Goal: Information Seeking & Learning: Find specific page/section

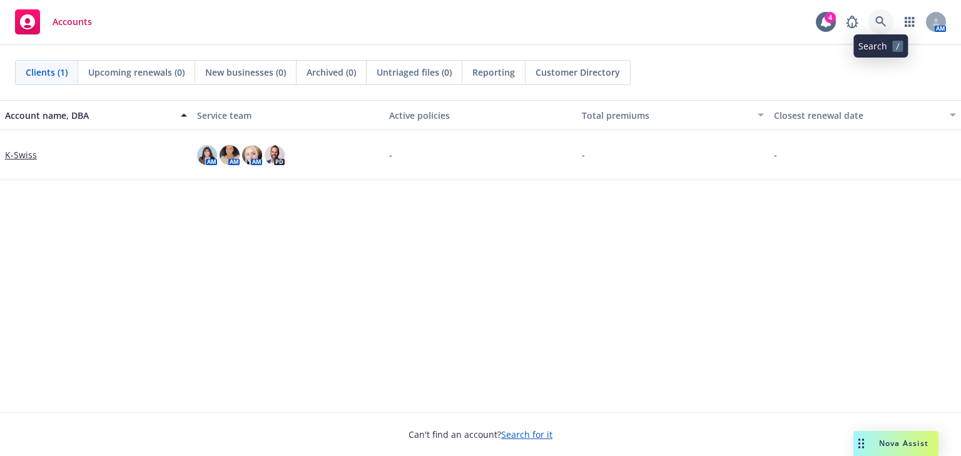
drag, startPoint x: 0, startPoint y: 0, endPoint x: 878, endPoint y: 18, distance: 878.2
click at [878, 18] on icon at bounding box center [880, 21] width 11 height 11
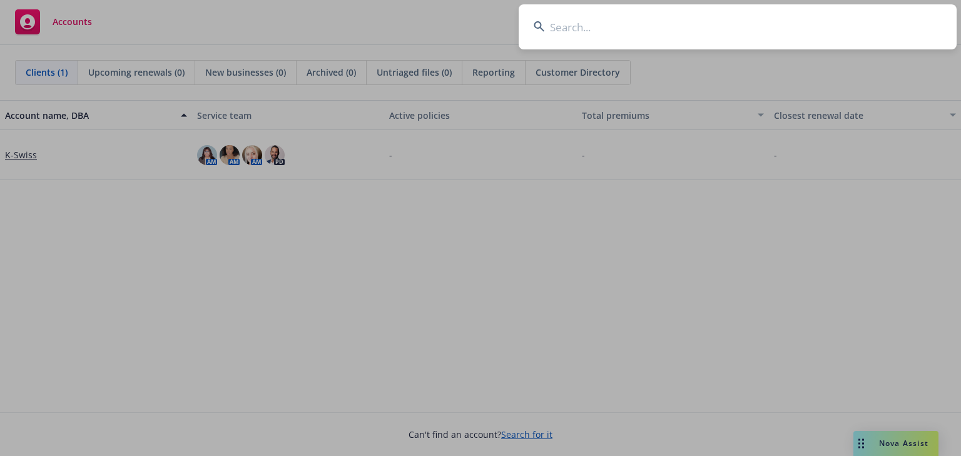
click at [619, 31] on input at bounding box center [737, 26] width 438 height 45
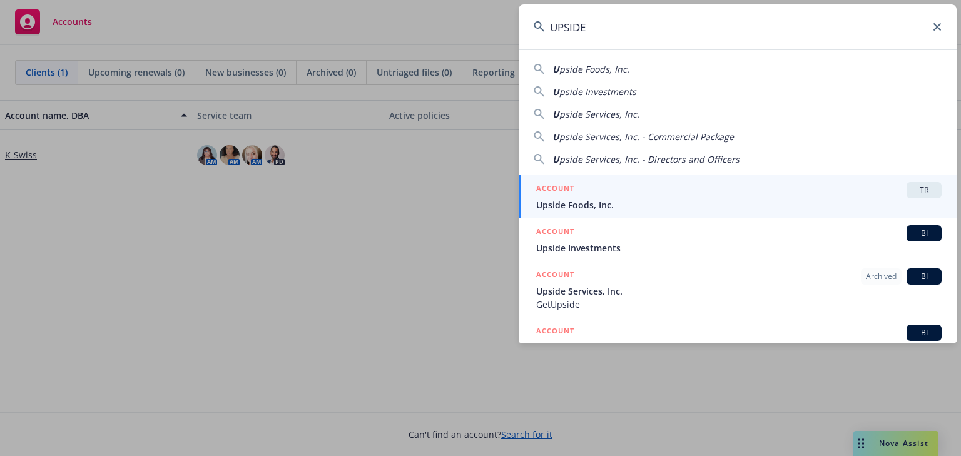
type input "UPSIDE"
click at [780, 198] on span "Upside Foods, Inc." at bounding box center [738, 204] width 405 height 13
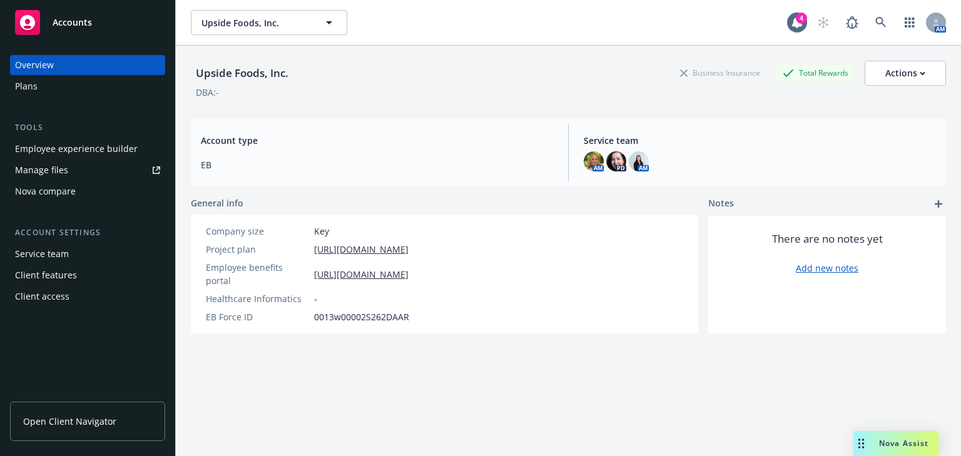
click at [40, 155] on div "Employee experience builder" at bounding box center [76, 149] width 123 height 20
click at [408, 269] on link "https://app.newfront.com/employee/44d15ed1-2602-4d4a-b093-2646d2744390/overview" at bounding box center [361, 274] width 94 height 13
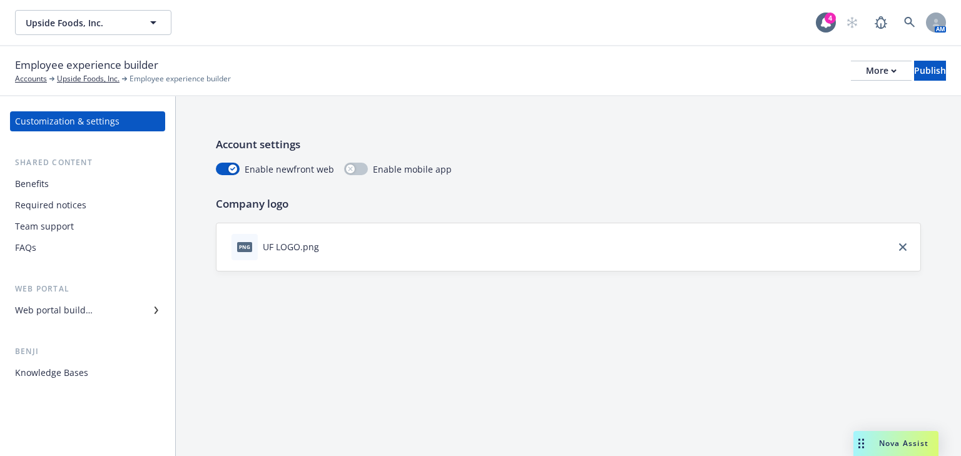
click at [55, 206] on div "Required notices" at bounding box center [50, 205] width 71 height 20
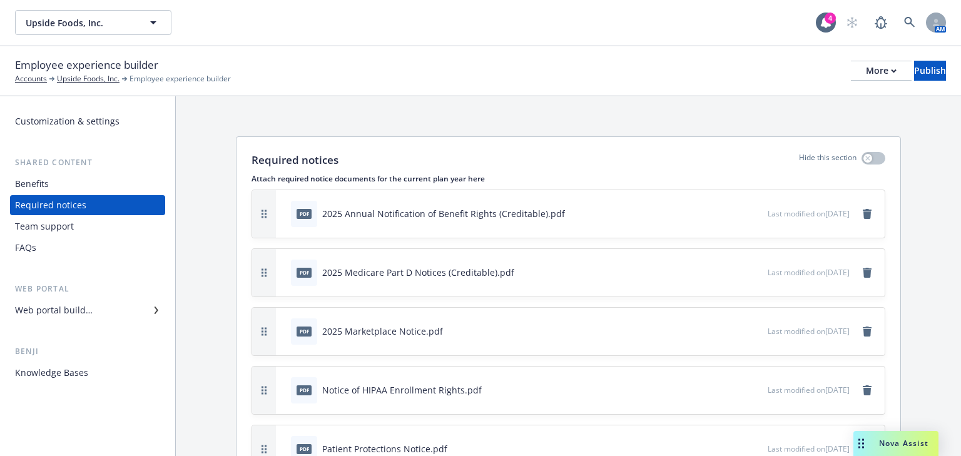
click at [737, 208] on div "pdf 2025 Annual Notification of Benefit Rights (Creditable).pdf" at bounding box center [527, 214] width 482 height 28
click at [750, 210] on icon "preview file" at bounding box center [755, 212] width 11 height 9
click at [750, 273] on icon "preview file" at bounding box center [755, 271] width 11 height 9
click at [750, 213] on icon "preview file" at bounding box center [755, 212] width 11 height 9
click at [750, 328] on icon "preview file" at bounding box center [755, 330] width 11 height 9
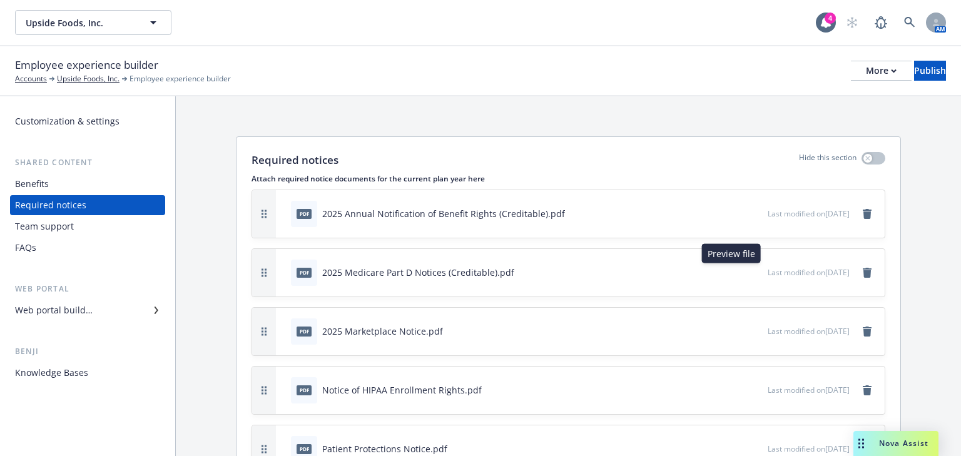
click at [750, 271] on icon "preview file" at bounding box center [755, 271] width 11 height 9
click at [582, 285] on div "pdf 2025 Medicare Part D Notices (Creditable).pdf" at bounding box center [527, 273] width 482 height 28
click at [750, 271] on icon "preview file" at bounding box center [755, 271] width 11 height 9
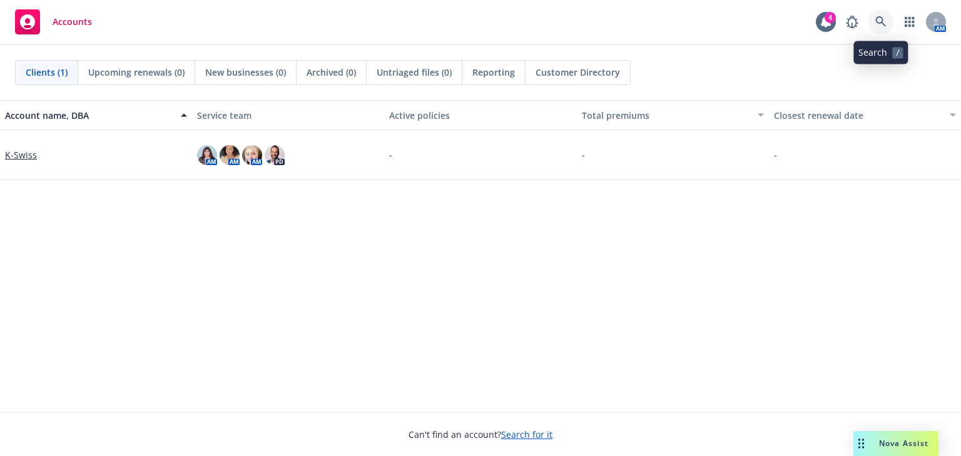
click at [877, 23] on icon at bounding box center [880, 21] width 11 height 11
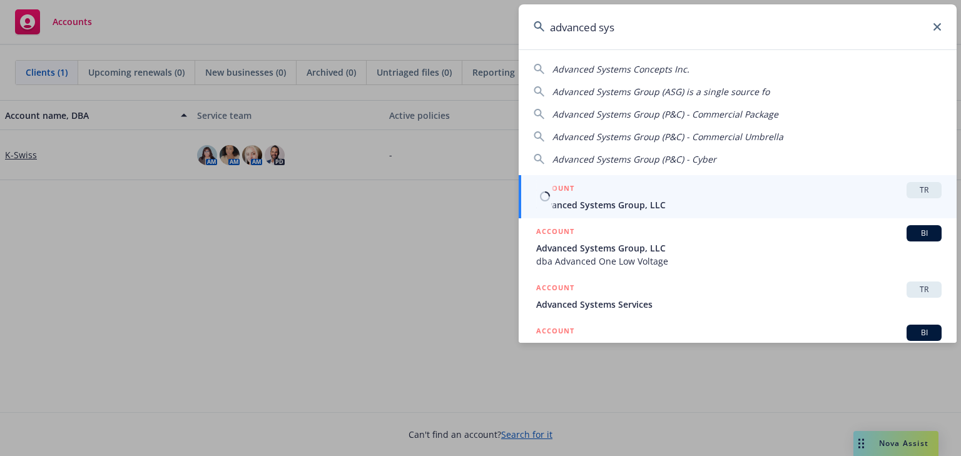
type input "advanced sys"
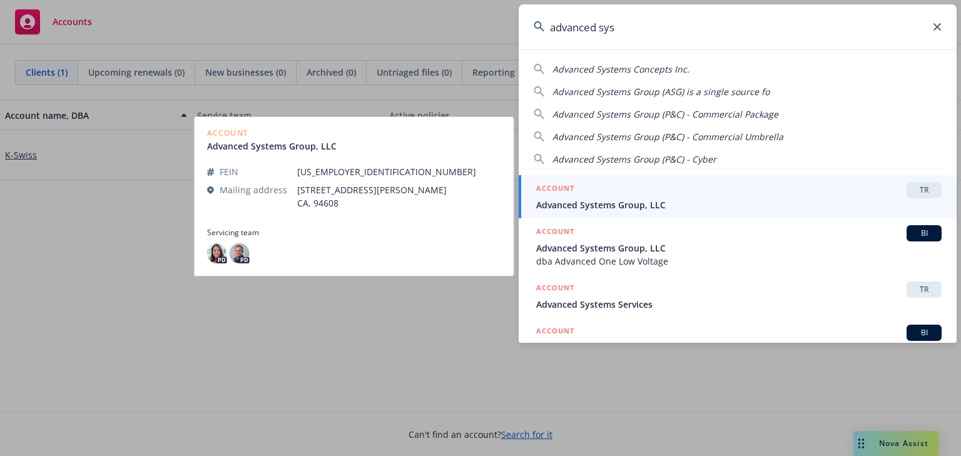
click at [734, 200] on span "Advanced Systems Group, LLC" at bounding box center [738, 204] width 405 height 13
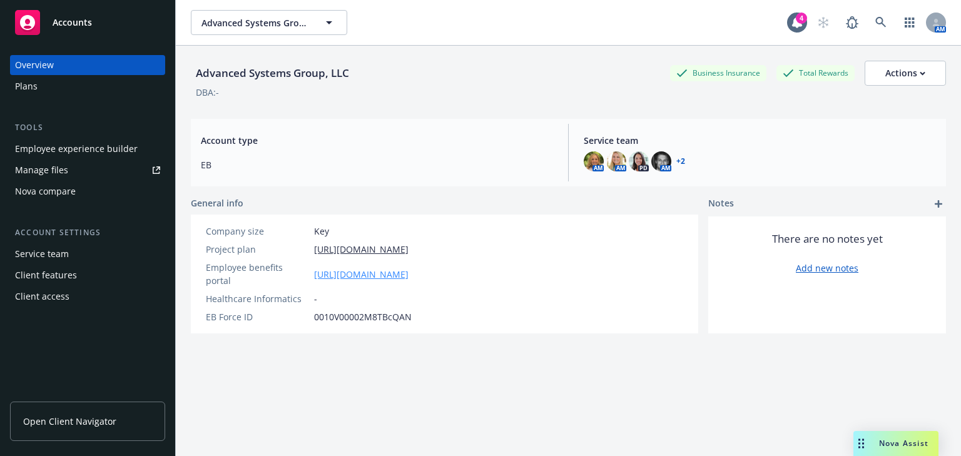
click at [346, 268] on link "[URL][DOMAIN_NAME]" at bounding box center [361, 274] width 94 height 13
click at [351, 273] on link "[URL][DOMAIN_NAME]" at bounding box center [361, 274] width 94 height 13
